Goal: Entertainment & Leisure: Browse casually

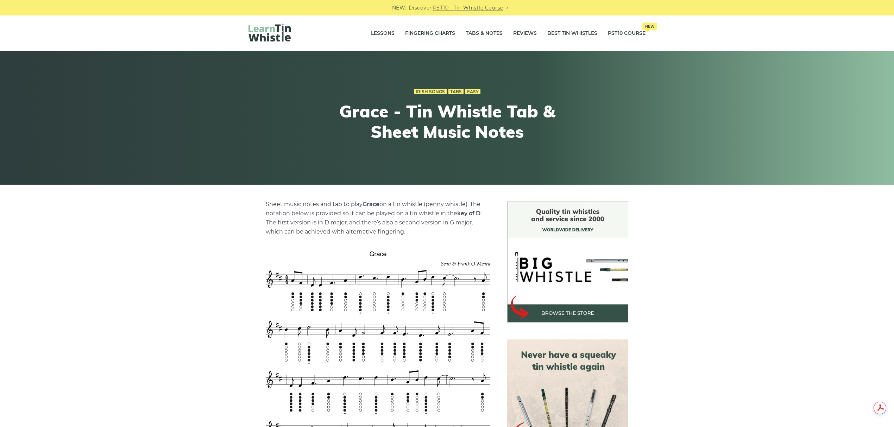
click at [266, 25] on img at bounding box center [269, 33] width 42 height 18
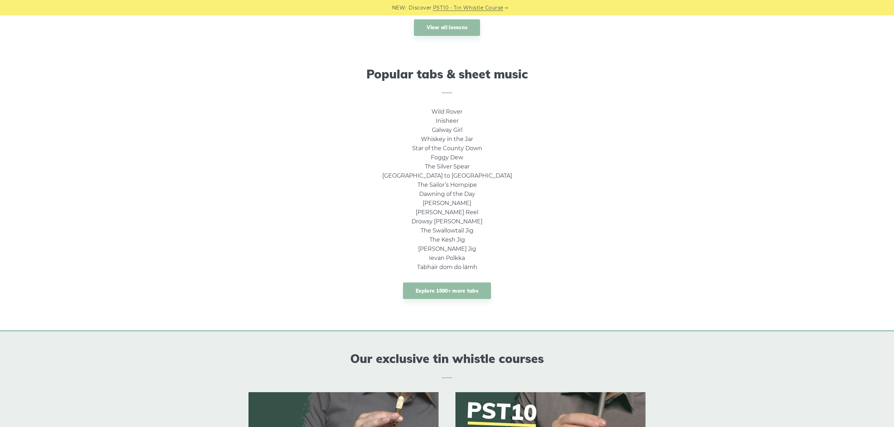
scroll to position [422, 0]
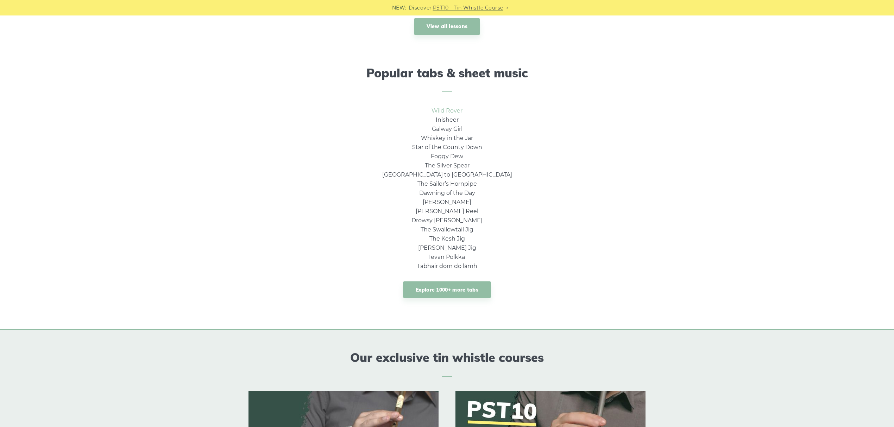
click at [455, 113] on link "Wild Rover" at bounding box center [447, 110] width 31 height 7
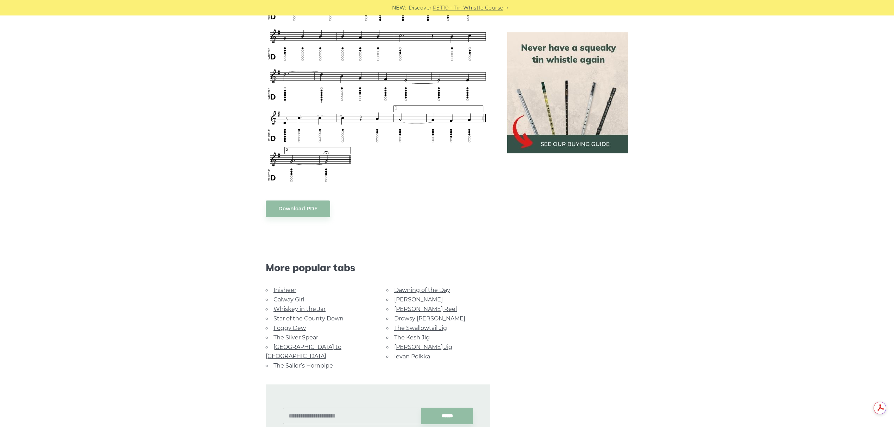
scroll to position [469, 0]
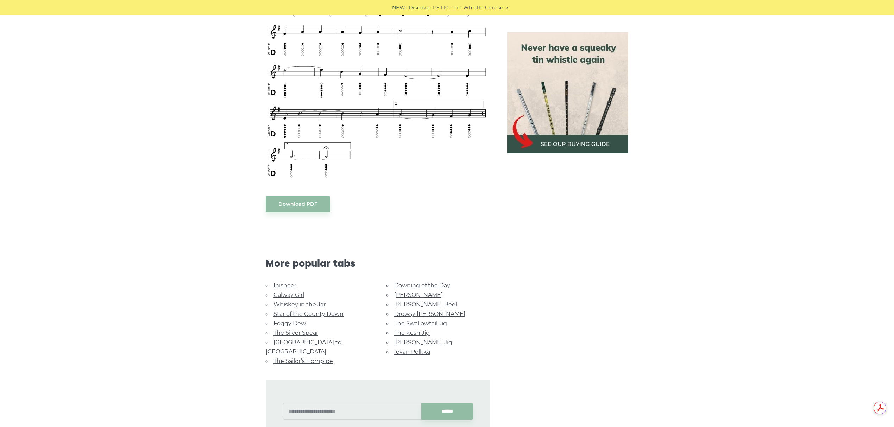
click at [284, 292] on link "Galway Girl" at bounding box center [288, 295] width 31 height 7
click at [300, 312] on link "Star of the County Down" at bounding box center [308, 314] width 70 height 7
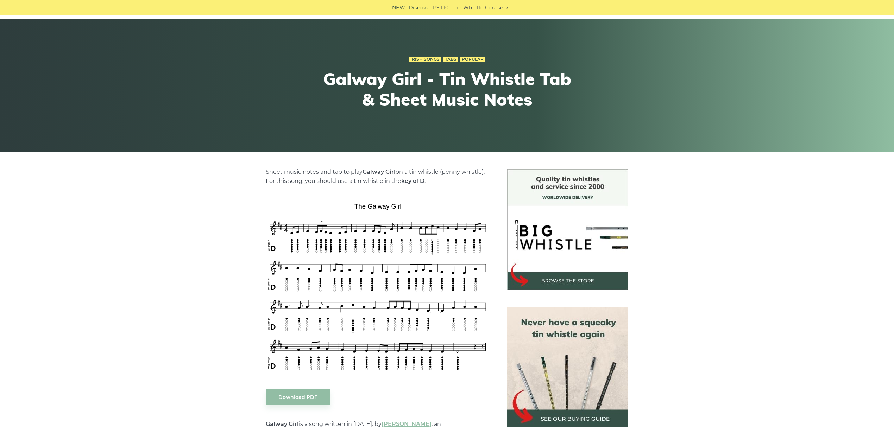
scroll to position [94, 0]
